Goal: Navigation & Orientation: Find specific page/section

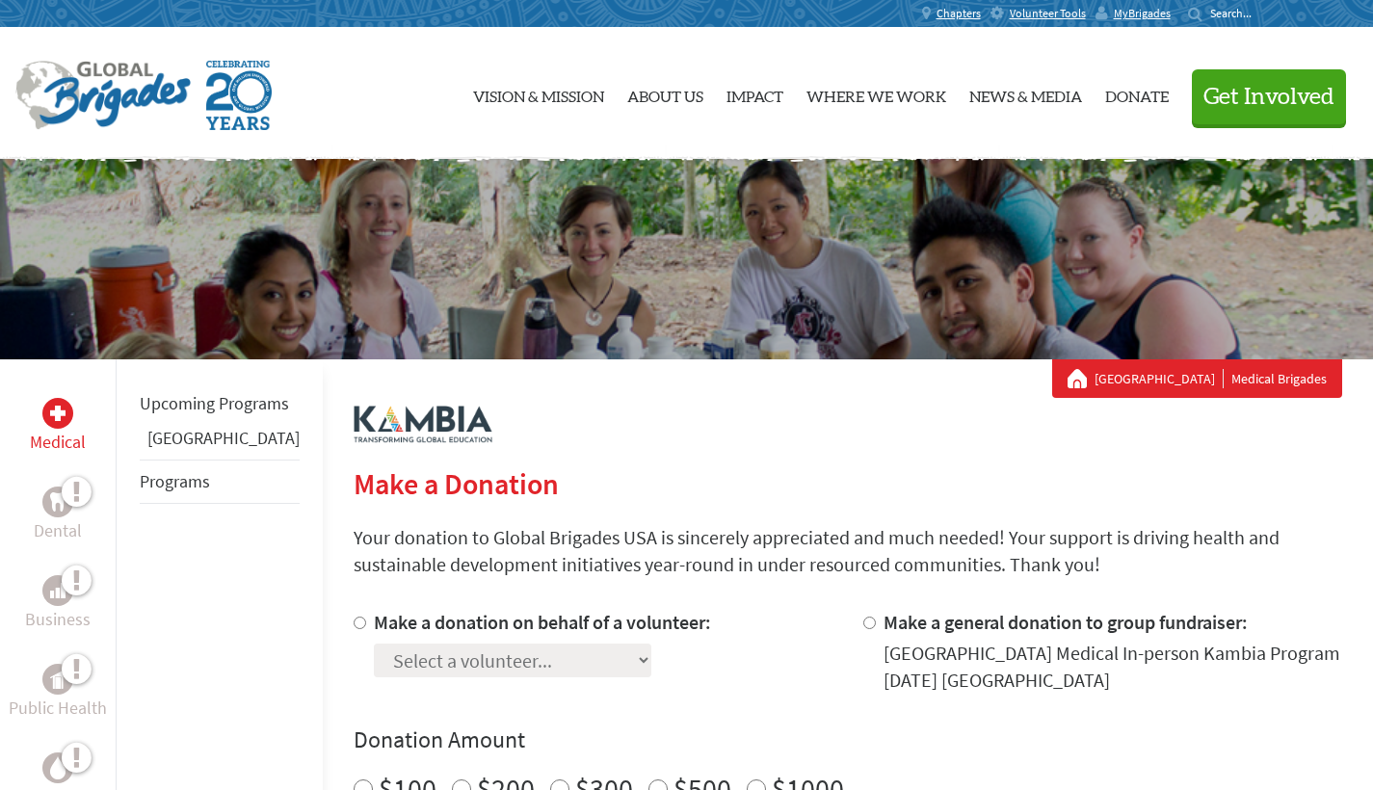
click at [159, 449] on link "[GEOGRAPHIC_DATA]" at bounding box center [223, 438] width 152 height 22
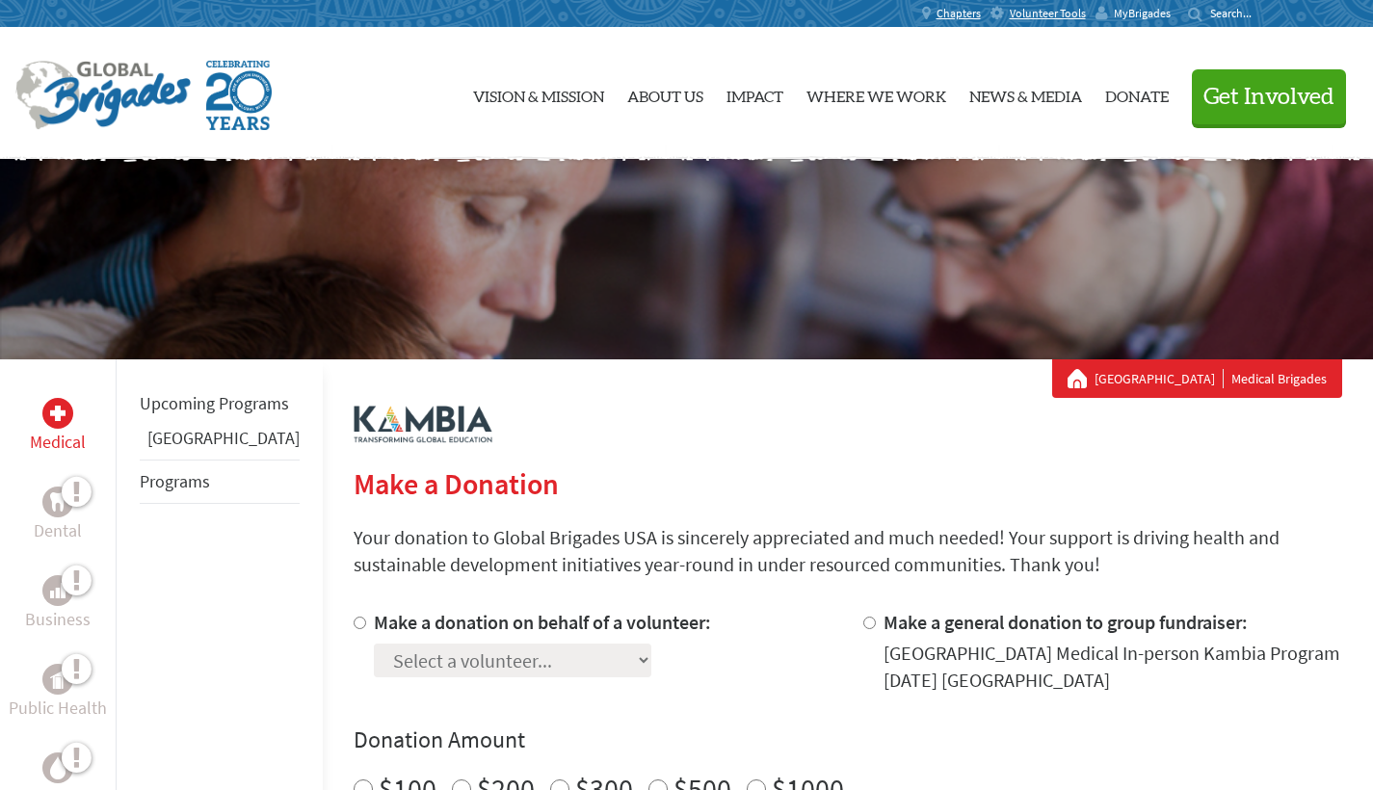
click at [1155, 13] on span "MyBrigades" at bounding box center [1142, 13] width 57 height 15
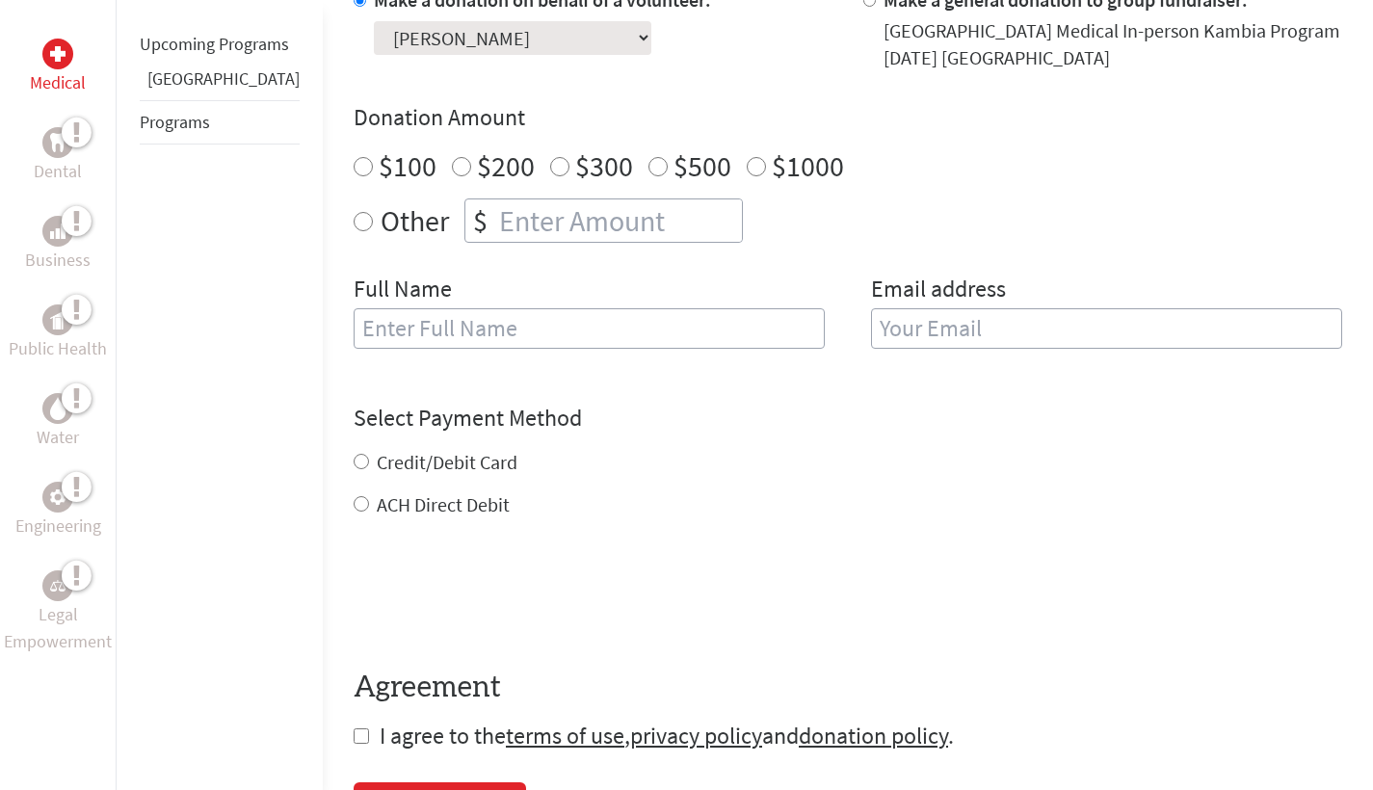
scroll to position [630, 0]
